Goal: Transaction & Acquisition: Book appointment/travel/reservation

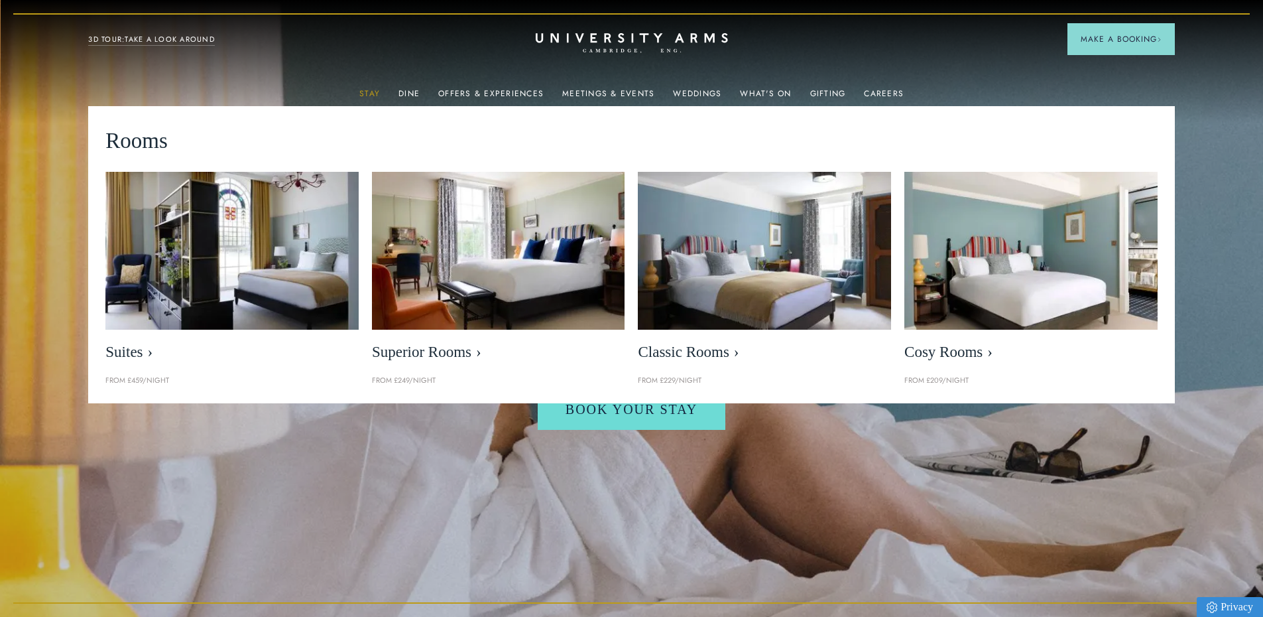
click at [368, 98] on link "Stay" at bounding box center [369, 97] width 21 height 17
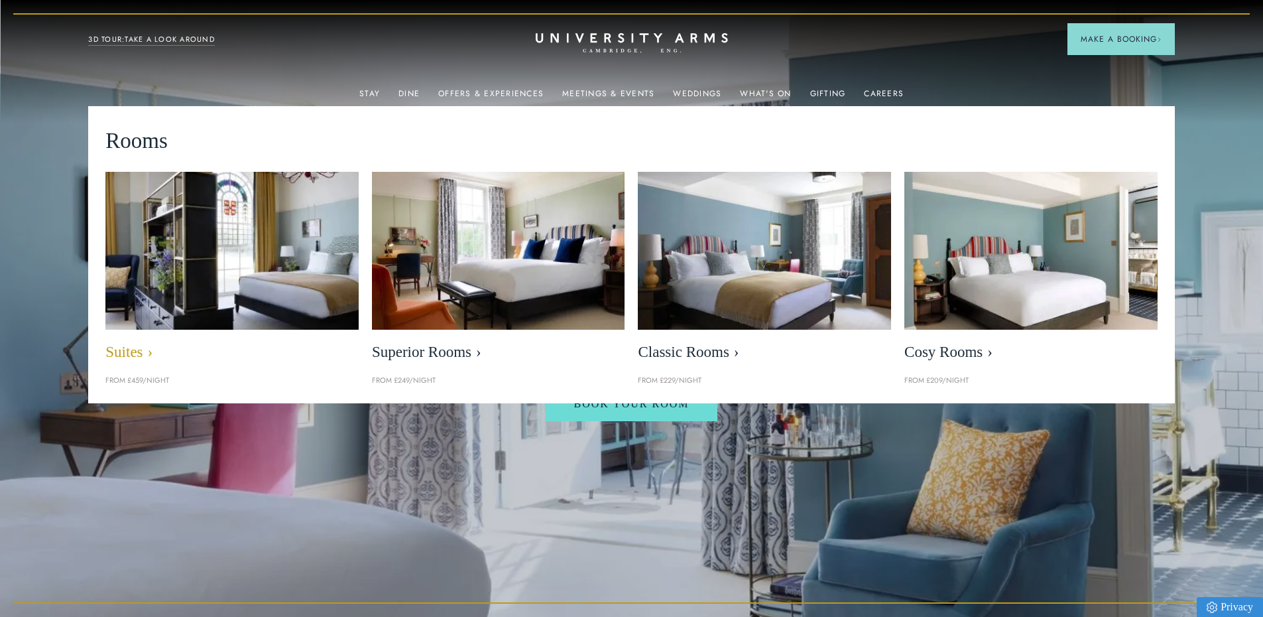
click at [261, 263] on img at bounding box center [232, 251] width 291 height 182
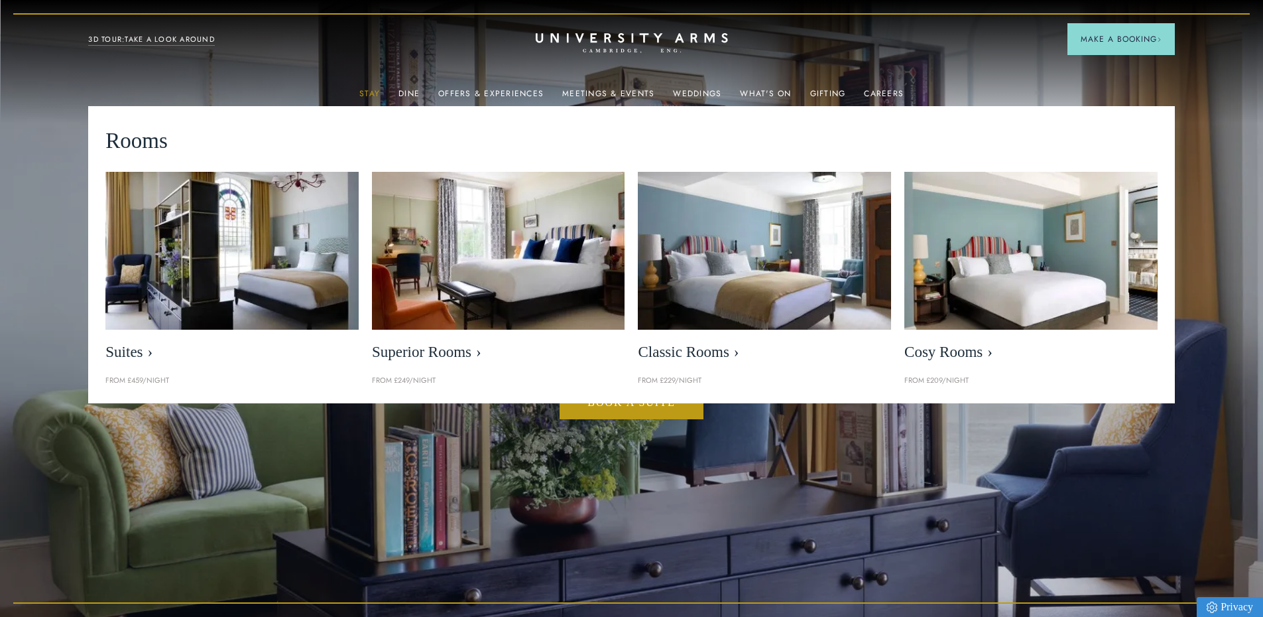
click at [371, 90] on link "Stay" at bounding box center [369, 97] width 21 height 17
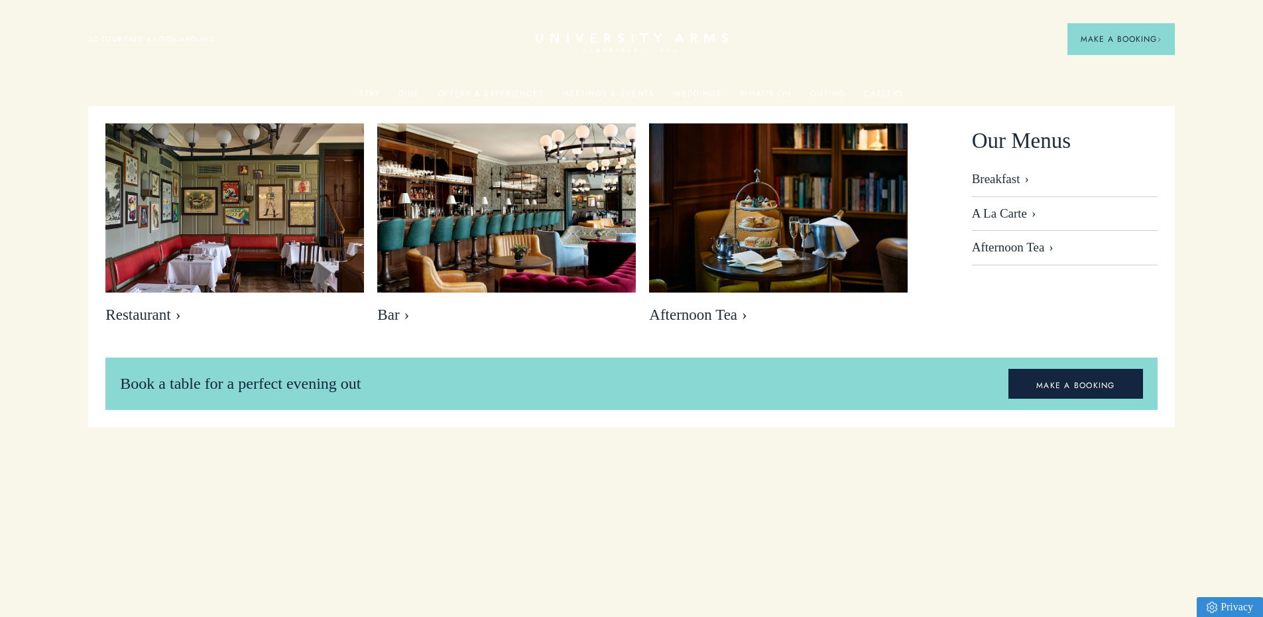
click at [1067, 308] on div "Our Menus Breakfast A La Carte Afternoon Tea" at bounding box center [1065, 230] width 186 height 214
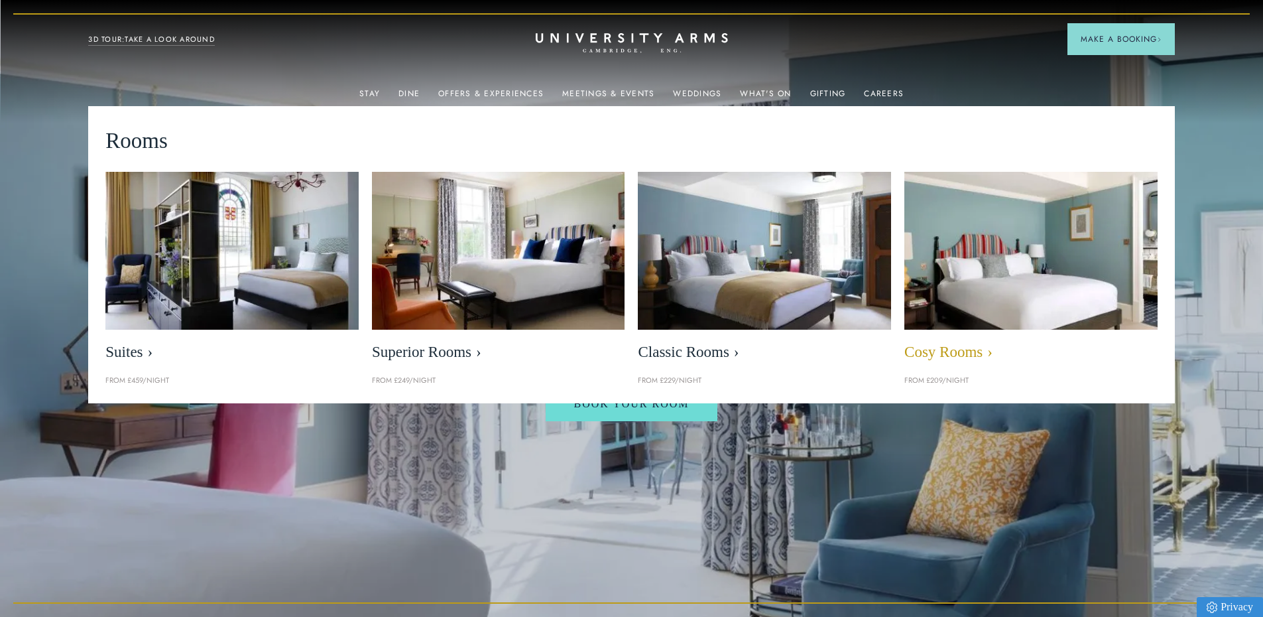
click at [1024, 293] on img at bounding box center [1030, 251] width 291 height 182
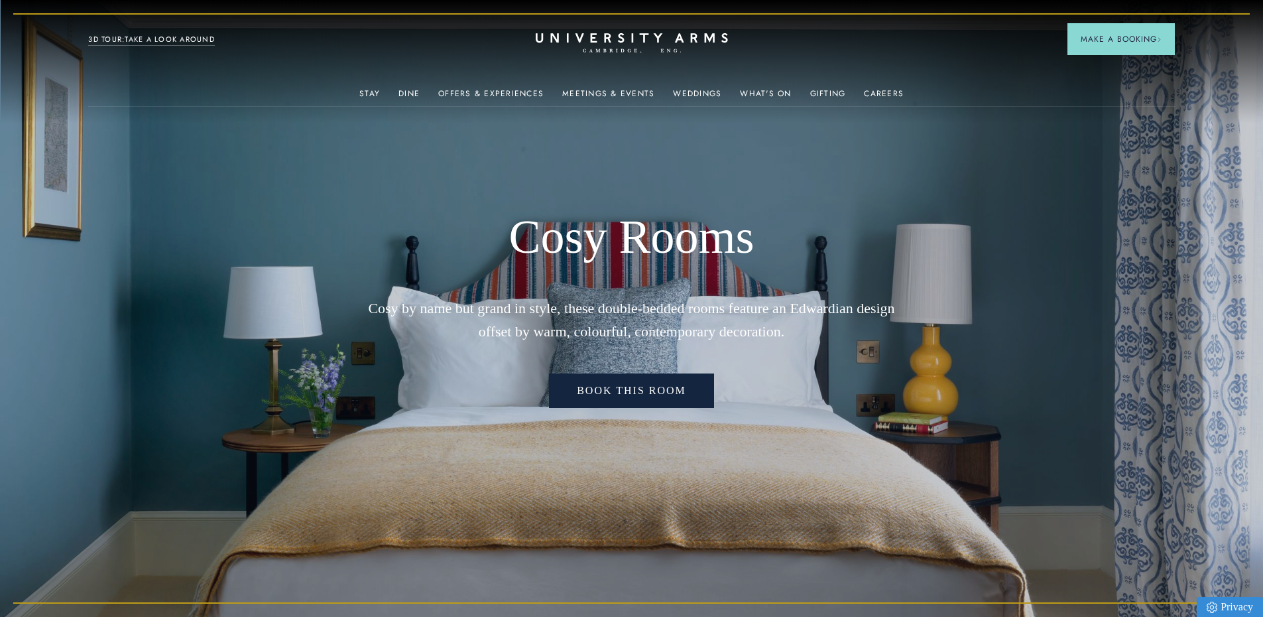
click at [669, 392] on link "Book This Room" at bounding box center [631, 390] width 165 height 34
